Goal: Navigation & Orientation: Find specific page/section

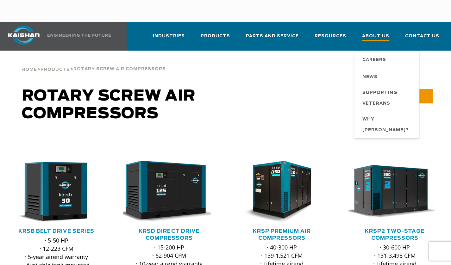
click at [387, 33] on span "About Us" at bounding box center [375, 37] width 27 height 9
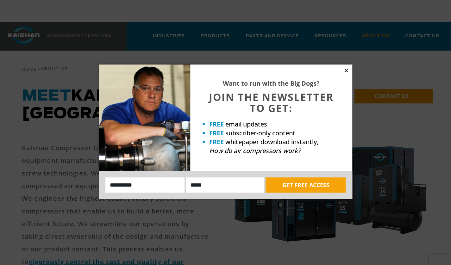
click at [344, 70] on icon at bounding box center [346, 71] width 6 height 6
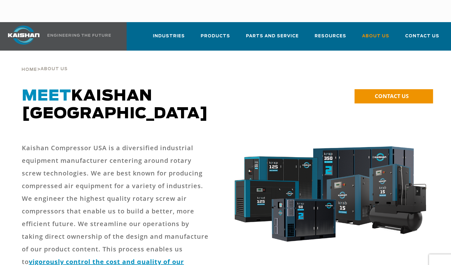
click at [27, 26] on img at bounding box center [23, 35] width 47 height 19
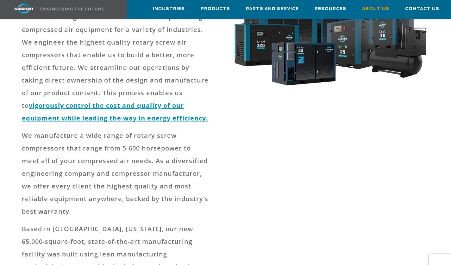
scroll to position [158, 0]
